Goal: Task Accomplishment & Management: Manage account settings

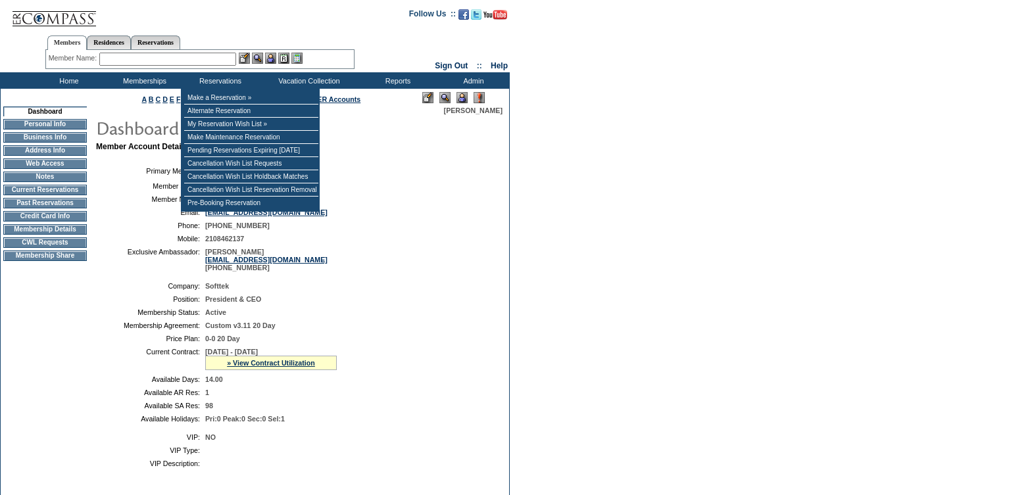
click at [191, 60] on input "text" at bounding box center [167, 59] width 137 height 13
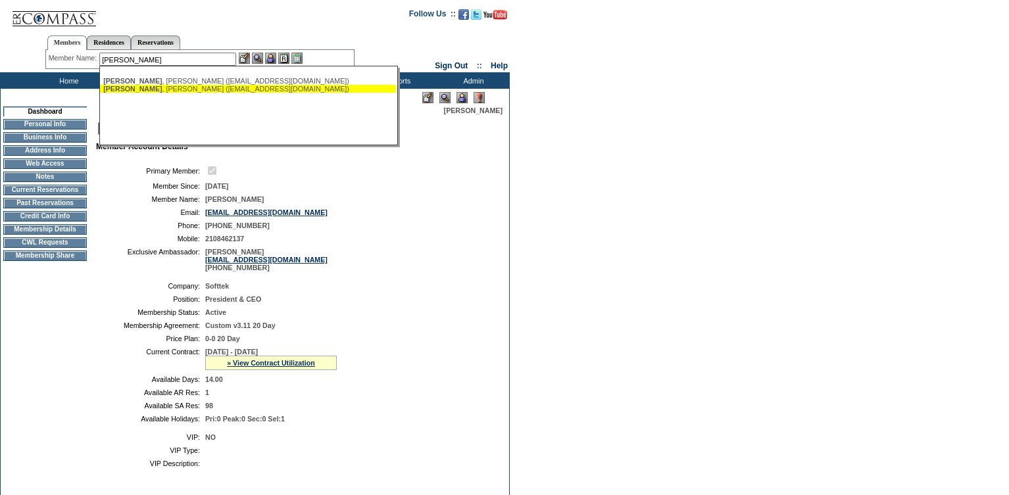
click at [166, 89] on div "Schramm , Scott (scottschramm48@gmail.com)" at bounding box center [247, 89] width 289 height 8
type input "Schramm, Scott (scottschramm48@gmail.com)"
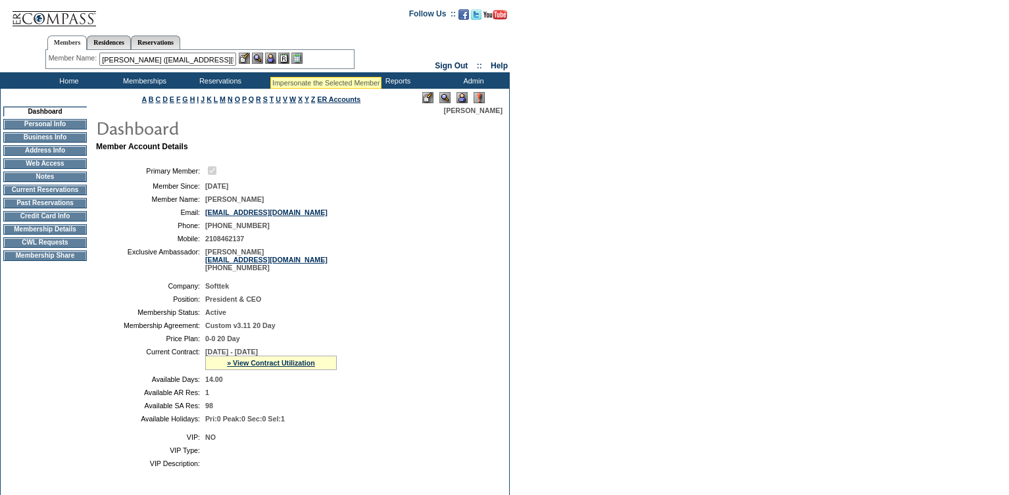
click at [270, 61] on img at bounding box center [270, 58] width 11 height 11
click at [257, 57] on img at bounding box center [257, 58] width 11 height 11
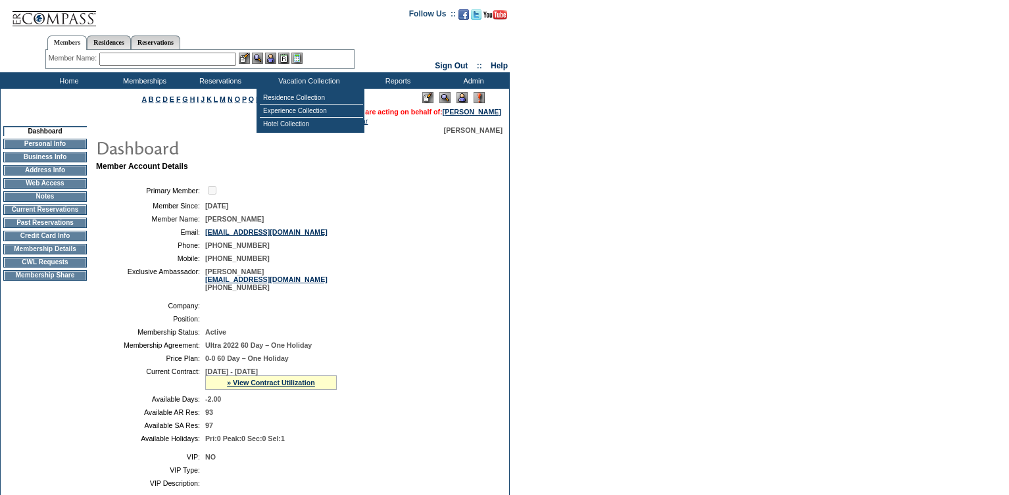
click at [160, 60] on input "text" at bounding box center [167, 59] width 137 height 13
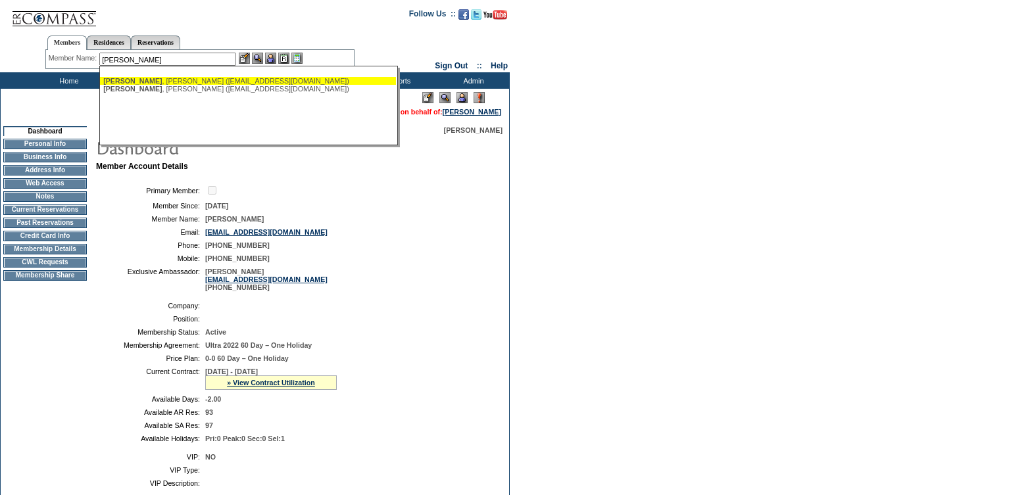
click at [155, 78] on div "[PERSON_NAME] ([EMAIL_ADDRESS][DOMAIN_NAME])" at bounding box center [247, 81] width 289 height 8
type input "[PERSON_NAME] ([EMAIL_ADDRESS][DOMAIN_NAME])"
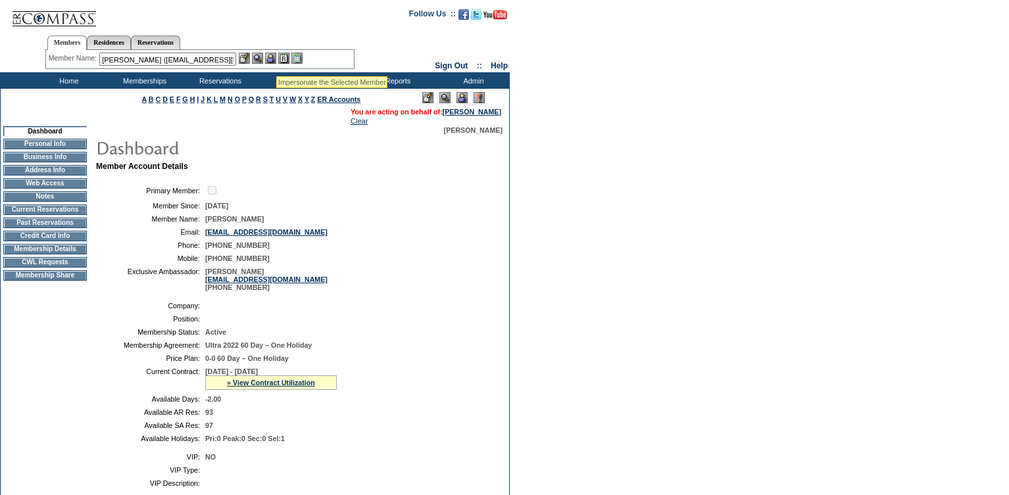
click at [276, 60] on img at bounding box center [270, 58] width 11 height 11
click at [263, 57] on img at bounding box center [257, 58] width 11 height 11
